Goal: Navigation & Orientation: Find specific page/section

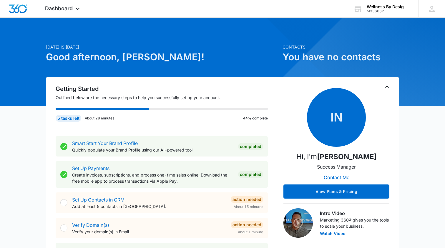
drag, startPoint x: 0, startPoint y: 68, endPoint x: 264, endPoint y: 33, distance: 265.5
click at [78, 8] on icon at bounding box center [77, 10] width 7 height 7
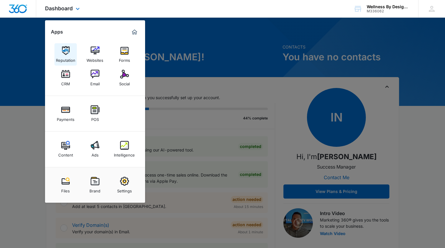
click at [69, 48] on img at bounding box center [65, 50] width 9 height 9
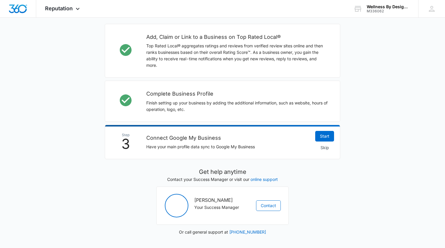
scroll to position [172, 0]
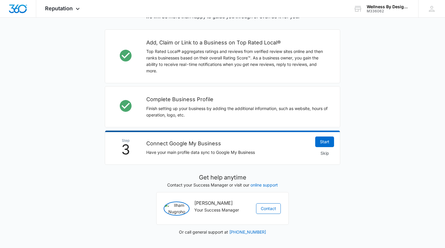
click at [77, 9] on icon at bounding box center [77, 8] width 7 height 7
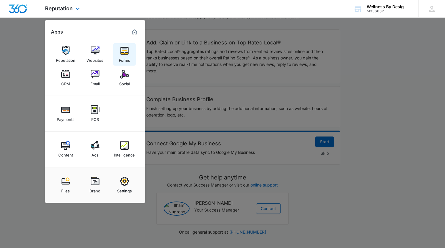
click at [123, 54] on img at bounding box center [124, 50] width 9 height 9
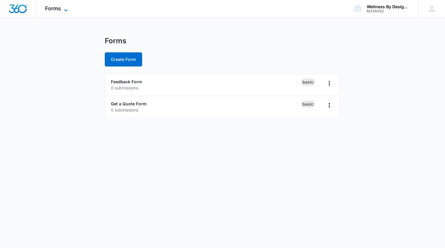
click at [66, 11] on icon at bounding box center [66, 10] width 4 height 2
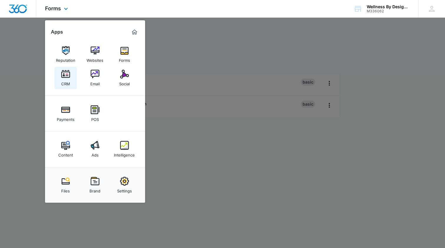
click at [66, 77] on img at bounding box center [65, 74] width 9 height 9
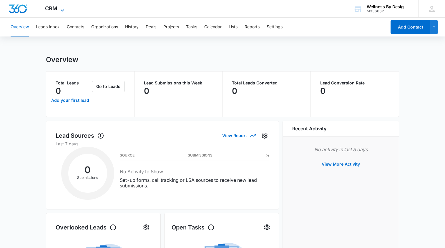
click at [62, 11] on icon at bounding box center [63, 10] width 4 height 2
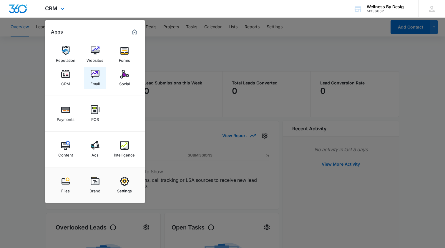
click at [93, 76] on img at bounding box center [95, 74] width 9 height 9
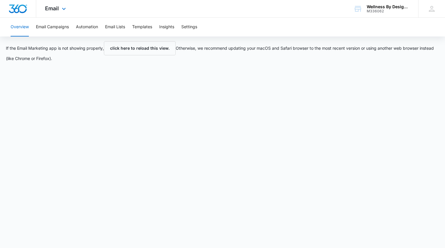
click at [16, 9] on img "Dashboard" at bounding box center [18, 8] width 19 height 9
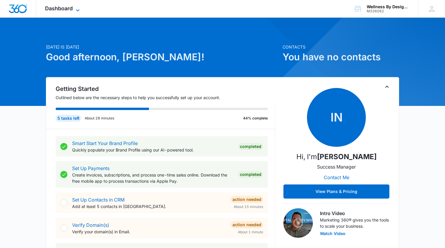
click at [79, 8] on icon at bounding box center [77, 10] width 7 height 7
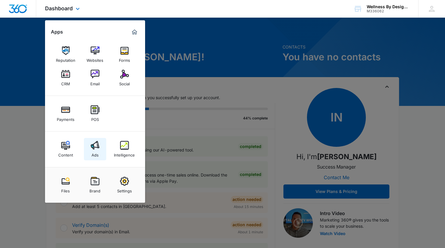
click at [95, 148] on img at bounding box center [95, 145] width 9 height 9
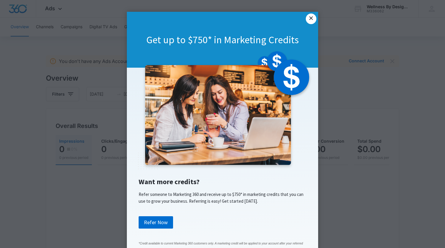
click at [313, 20] on link "×" at bounding box center [311, 19] width 11 height 11
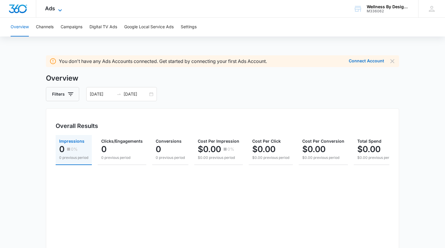
click at [60, 9] on icon at bounding box center [60, 10] width 7 height 7
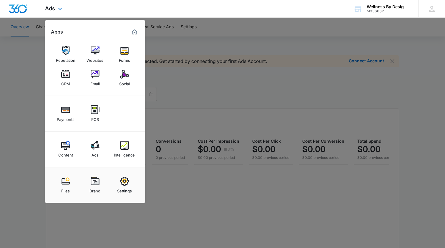
click at [19, 10] on img "Dashboard" at bounding box center [18, 8] width 19 height 9
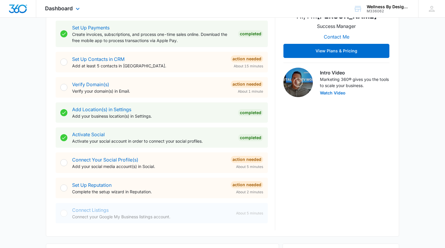
scroll to position [147, 0]
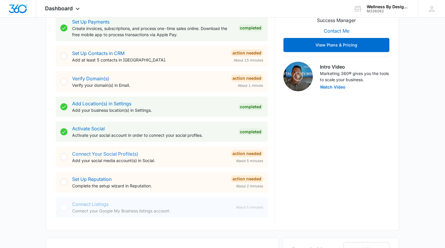
click at [101, 154] on link "Connect Your Social Profile(s)" at bounding box center [105, 154] width 66 height 6
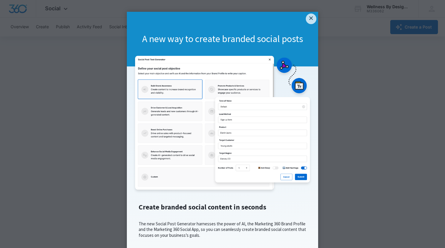
click at [311, 20] on link "×" at bounding box center [311, 19] width 11 height 11
